Goal: Task Accomplishment & Management: Complete application form

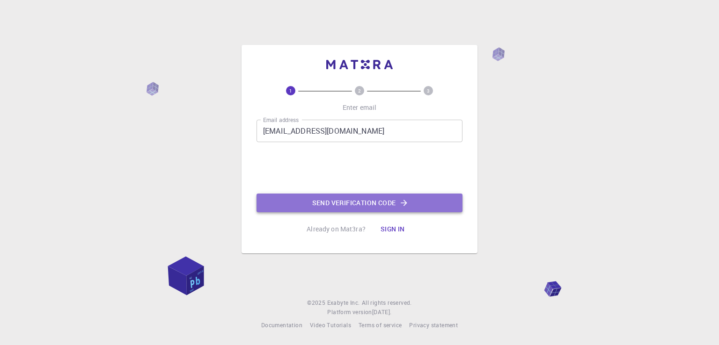
click at [334, 205] on button "Send verification code" at bounding box center [359, 203] width 206 height 19
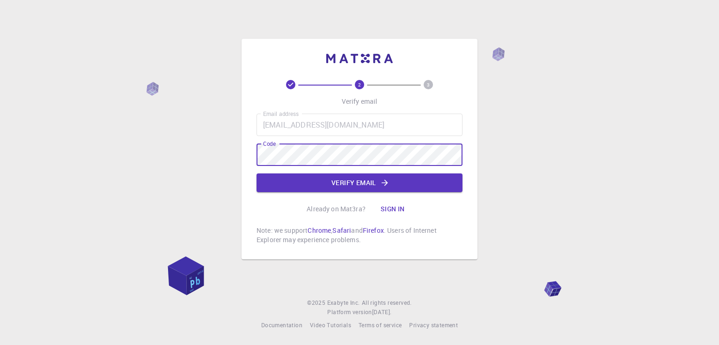
click at [220, 161] on div "2 3 Verify email Email address [EMAIL_ADDRESS][DOMAIN_NAME] Email address Code …" at bounding box center [359, 172] width 719 height 345
click at [358, 185] on button "Verify email" at bounding box center [359, 183] width 206 height 19
click at [358, 185] on div "Email address [EMAIL_ADDRESS][DOMAIN_NAME] Email address Code Code Verify email" at bounding box center [359, 153] width 206 height 79
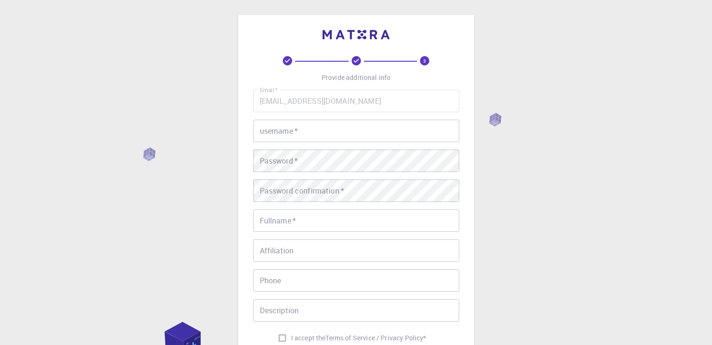
click at [301, 128] on input "username   *" at bounding box center [356, 131] width 206 height 22
type input "<"
type input "mina121"
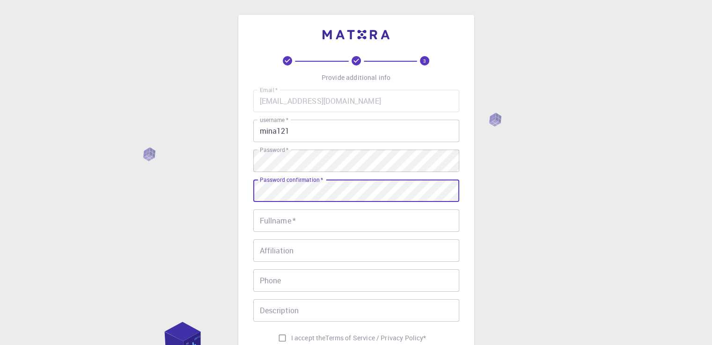
click at [301, 220] on input "Fullname   *" at bounding box center [356, 221] width 206 height 22
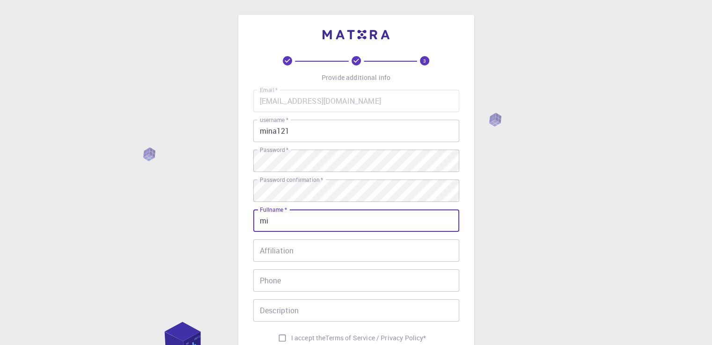
type input "m"
type input "[PERSON_NAME]"
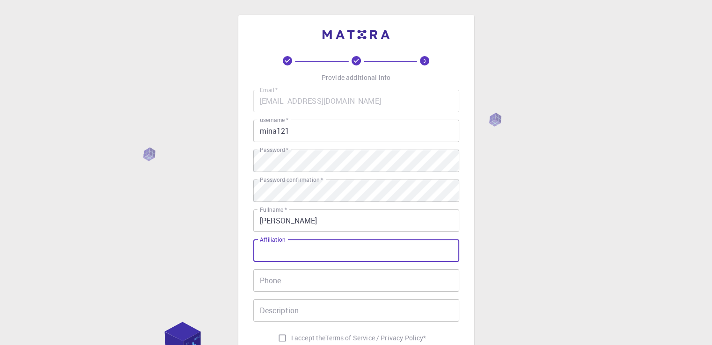
click at [301, 220] on input "[PERSON_NAME]" at bounding box center [356, 221] width 206 height 22
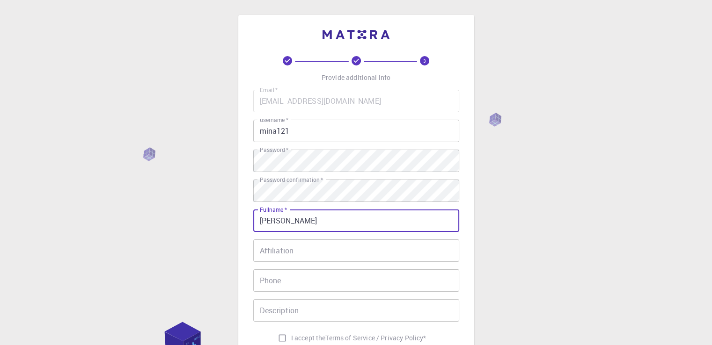
type input "[PERSON_NAME]"
click at [303, 246] on input "Affiliation" at bounding box center [356, 251] width 206 height 22
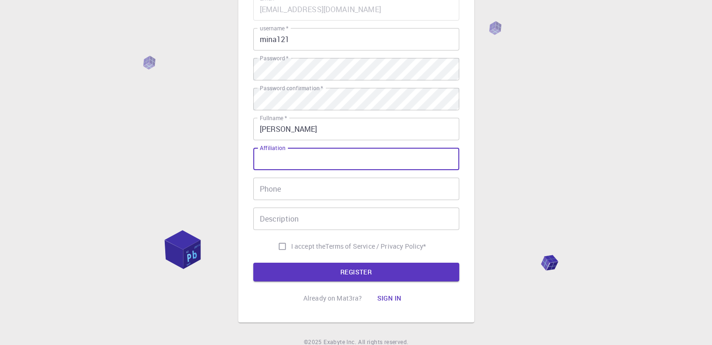
scroll to position [94, 0]
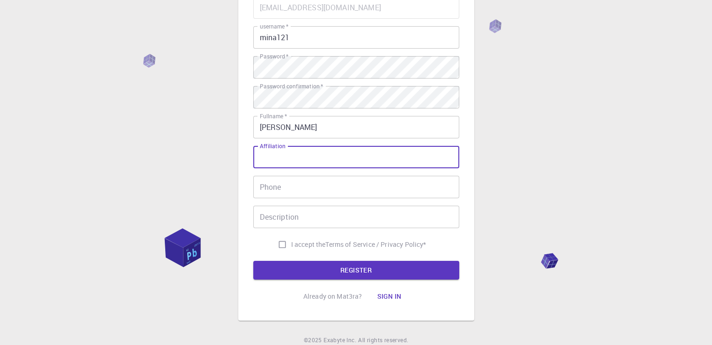
click at [268, 158] on input "Affiliation" at bounding box center [356, 157] width 206 height 22
click at [285, 191] on input "Phone" at bounding box center [356, 187] width 206 height 22
click at [264, 156] on input "researcher" at bounding box center [356, 157] width 206 height 22
type input "Researcher"
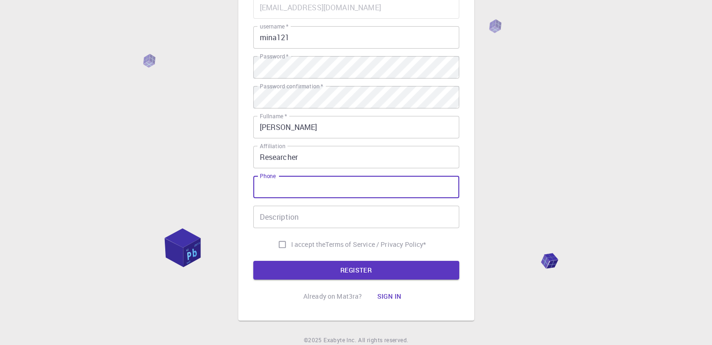
click at [285, 190] on input "Phone" at bounding box center [356, 187] width 206 height 22
type input "09185905090"
click at [325, 219] on input "Description" at bounding box center [356, 217] width 206 height 22
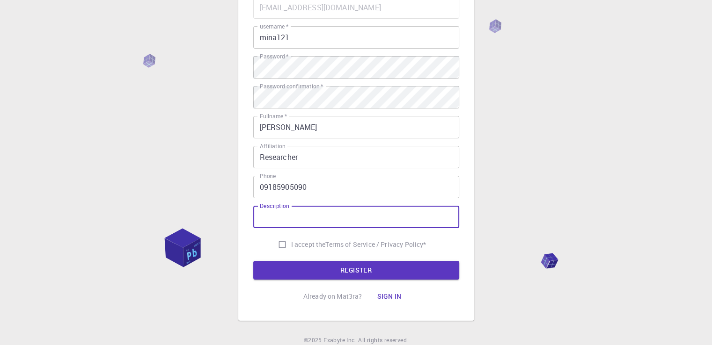
click at [329, 189] on input "09185905090" at bounding box center [356, 187] width 206 height 22
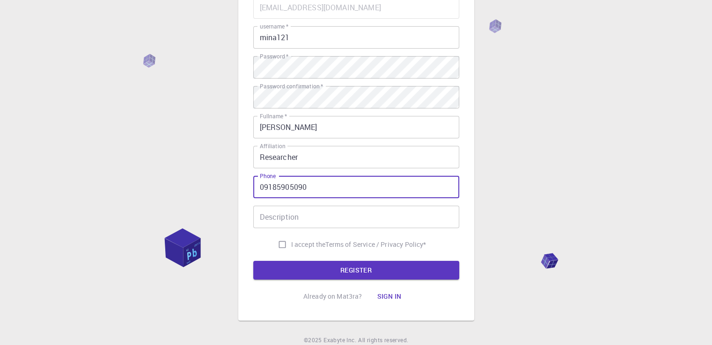
click at [329, 189] on input "09185905090" at bounding box center [356, 187] width 206 height 22
click at [283, 246] on input "I accept the Terms of Service / Privacy Policy *" at bounding box center [282, 245] width 18 height 18
checkbox input "true"
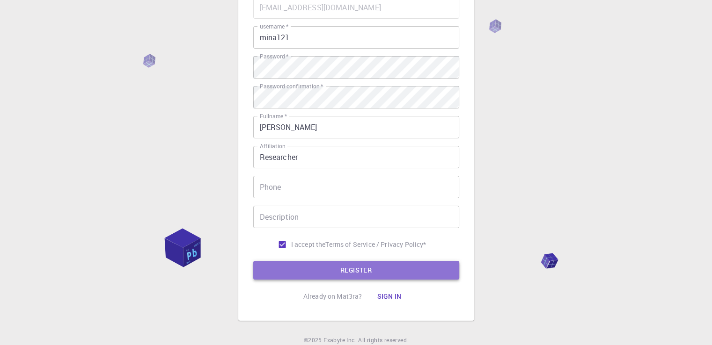
click at [358, 267] on button "REGISTER" at bounding box center [356, 270] width 206 height 19
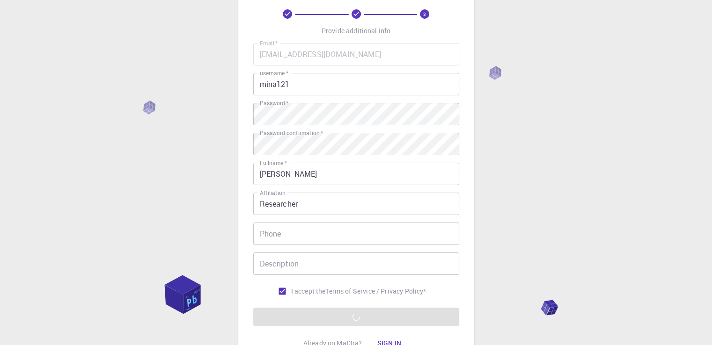
scroll to position [131, 0]
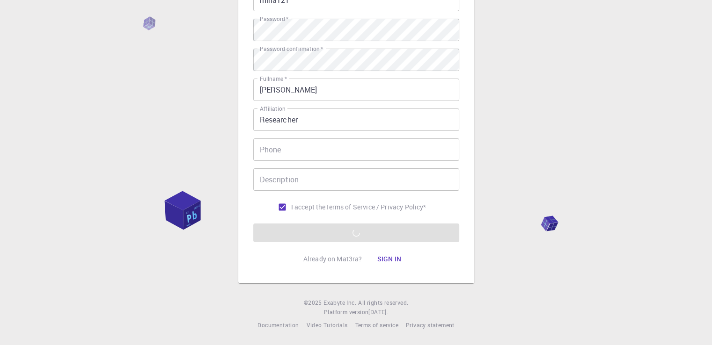
click at [281, 160] on input "Phone" at bounding box center [356, 150] width 206 height 22
click at [266, 209] on div "I accept the Terms of Service / Privacy Policy *" at bounding box center [356, 207] width 206 height 18
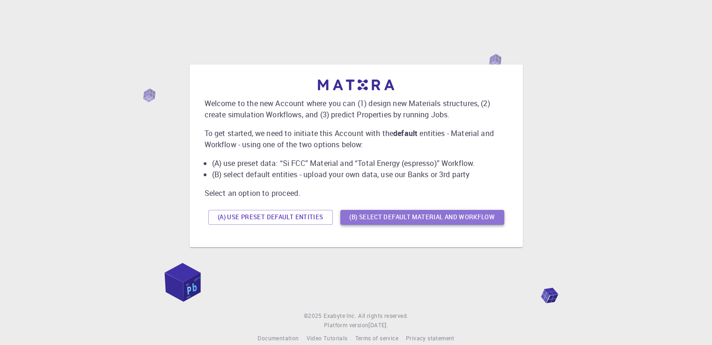
click at [386, 218] on button "(B) Select default material and workflow" at bounding box center [422, 217] width 164 height 15
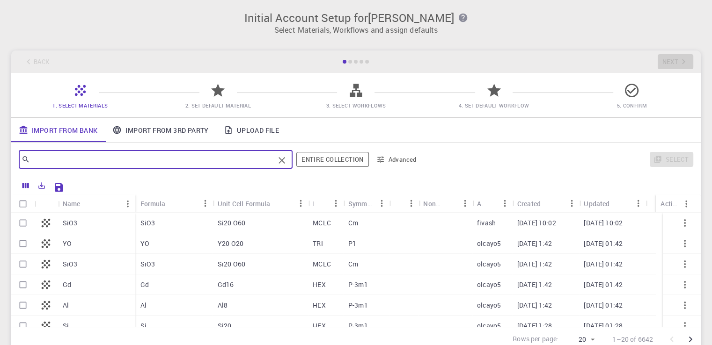
click at [113, 159] on input "text" at bounding box center [152, 159] width 244 height 13
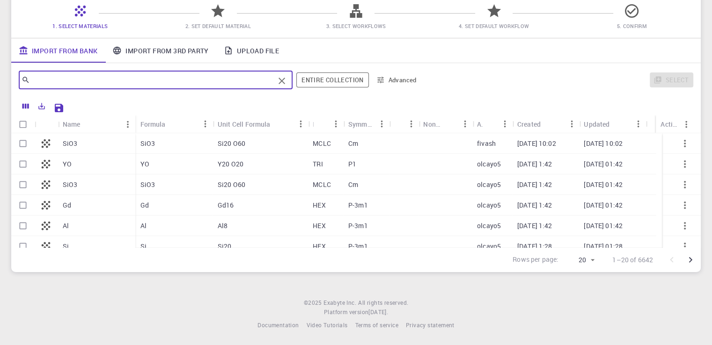
click at [71, 84] on input "text" at bounding box center [152, 79] width 244 height 13
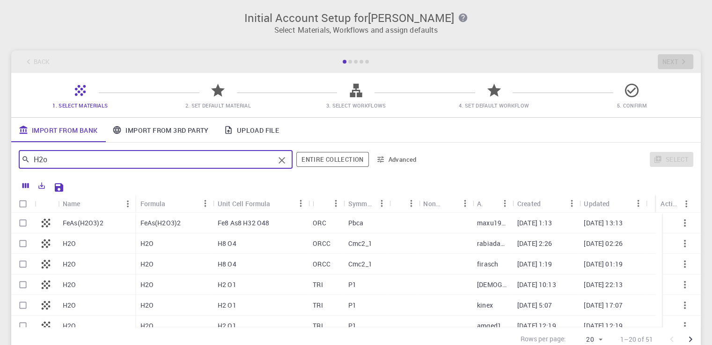
type input "H2o"
